Goal: Task Accomplishment & Management: Manage account settings

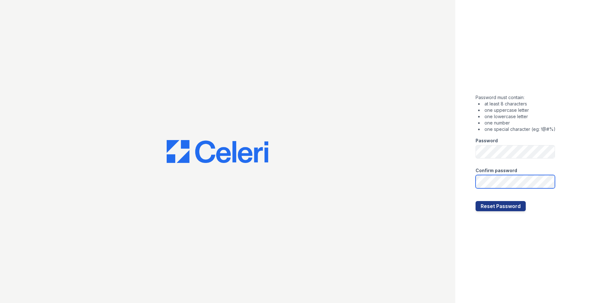
click at [476, 201] on button "Reset Password" at bounding box center [501, 206] width 50 height 10
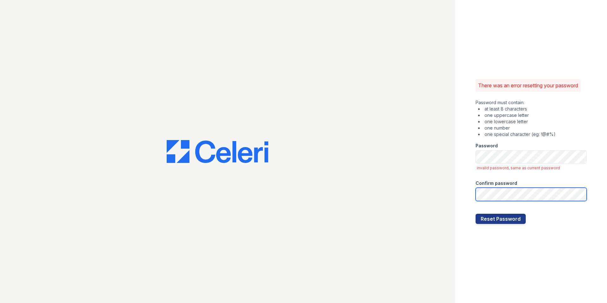
click at [476, 214] on button "Reset Password" at bounding box center [501, 219] width 50 height 10
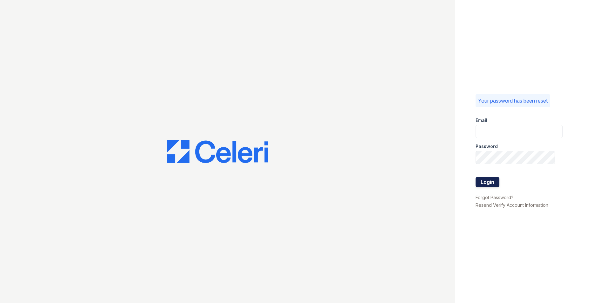
type input "[PERSON_NAME][EMAIL_ADDRESS][DOMAIN_NAME]"
click at [487, 179] on button "Login" at bounding box center [488, 182] width 24 height 10
